Goal: Task Accomplishment & Management: Complete application form

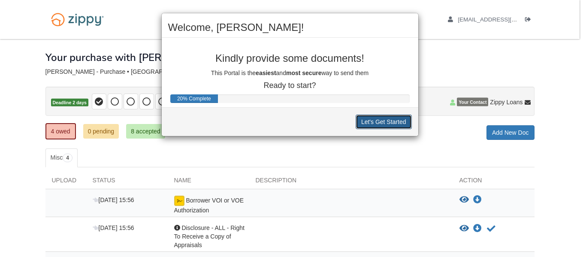
click at [371, 125] on button "Let's Get Started" at bounding box center [384, 122] width 56 height 15
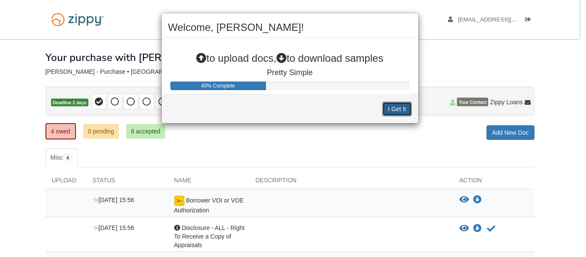
click at [390, 114] on button "I Get It" at bounding box center [397, 109] width 29 height 15
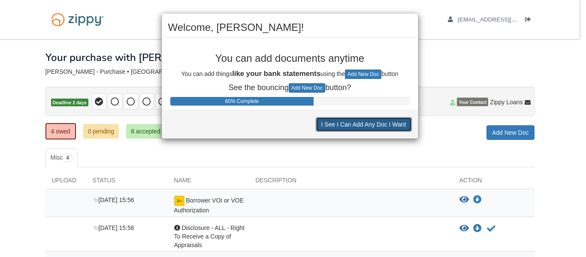
click at [387, 122] on button "I See I Can Add Any Doc I Want" at bounding box center [364, 124] width 96 height 15
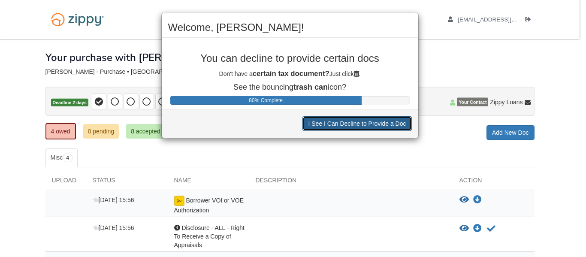
click at [360, 122] on button "I See I Can Decline to Provide a Doc" at bounding box center [357, 123] width 109 height 15
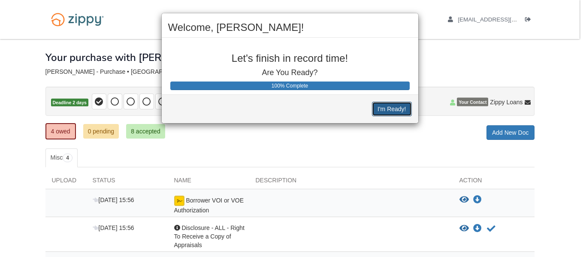
click at [391, 114] on button "I'm Ready!" at bounding box center [392, 109] width 40 height 15
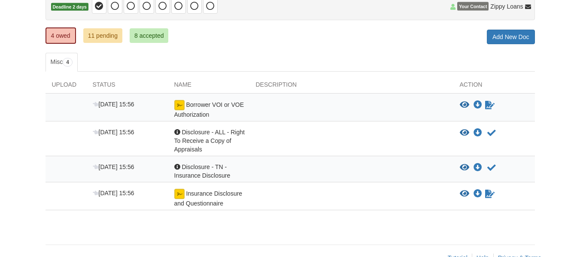
scroll to position [118, 0]
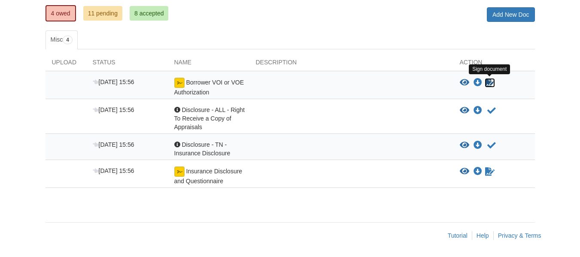
click at [489, 85] on icon "Sign Form" at bounding box center [489, 83] width 9 height 9
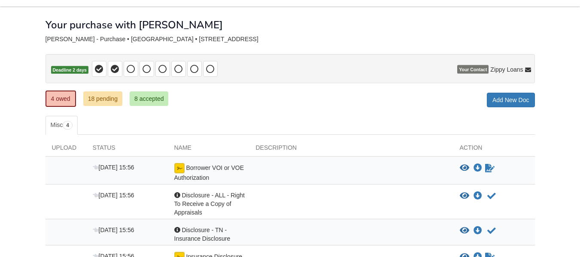
scroll to position [32, 0]
click at [103, 98] on link "18 pending" at bounding box center [102, 99] width 39 height 15
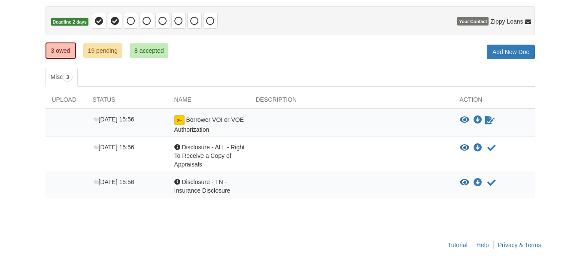
scroll to position [86, 0]
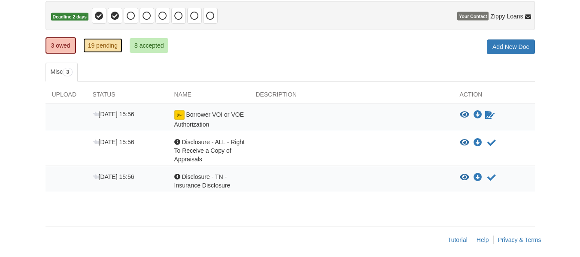
click at [102, 46] on link "19 pending" at bounding box center [102, 45] width 39 height 15
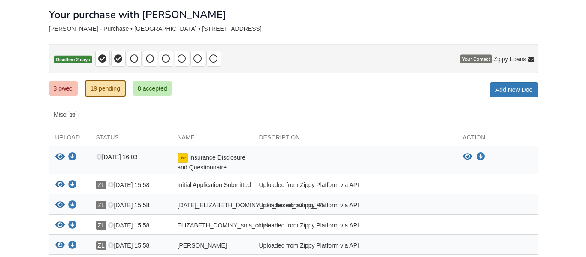
scroll to position [86, 0]
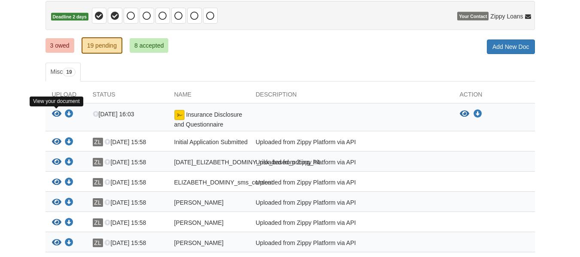
click at [54, 112] on icon "View Insurance Disclosure and Questionnaire" at bounding box center [56, 114] width 9 height 9
